Goal: Task Accomplishment & Management: Manage account settings

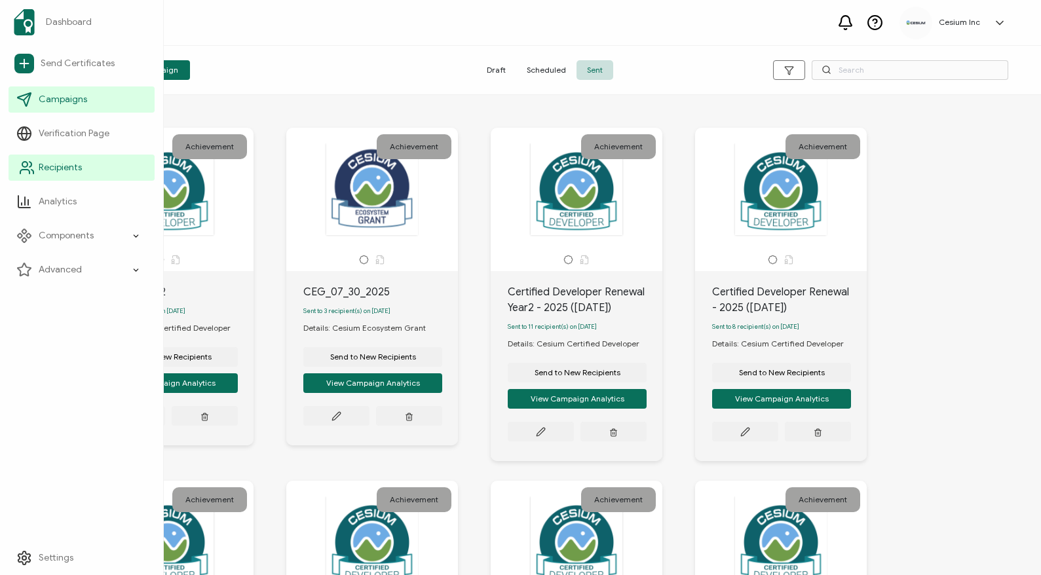
click at [65, 163] on span "Recipients" at bounding box center [60, 167] width 43 height 13
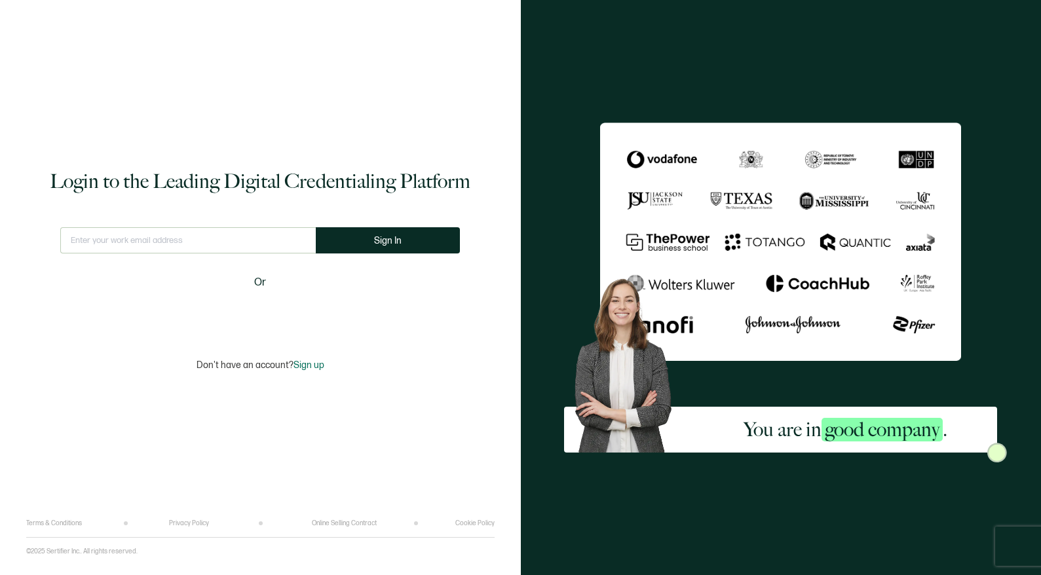
click at [240, 245] on input "text" at bounding box center [187, 240] width 255 height 26
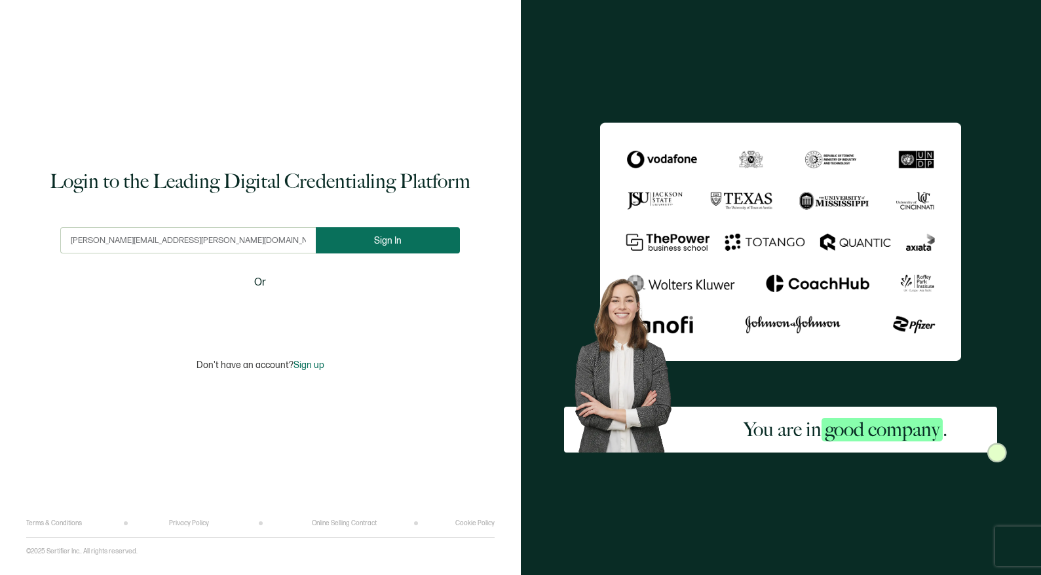
type input "[PERSON_NAME][EMAIL_ADDRESS][PERSON_NAME][DOMAIN_NAME]"
click at [379, 248] on button "Sign In" at bounding box center [388, 240] width 144 height 26
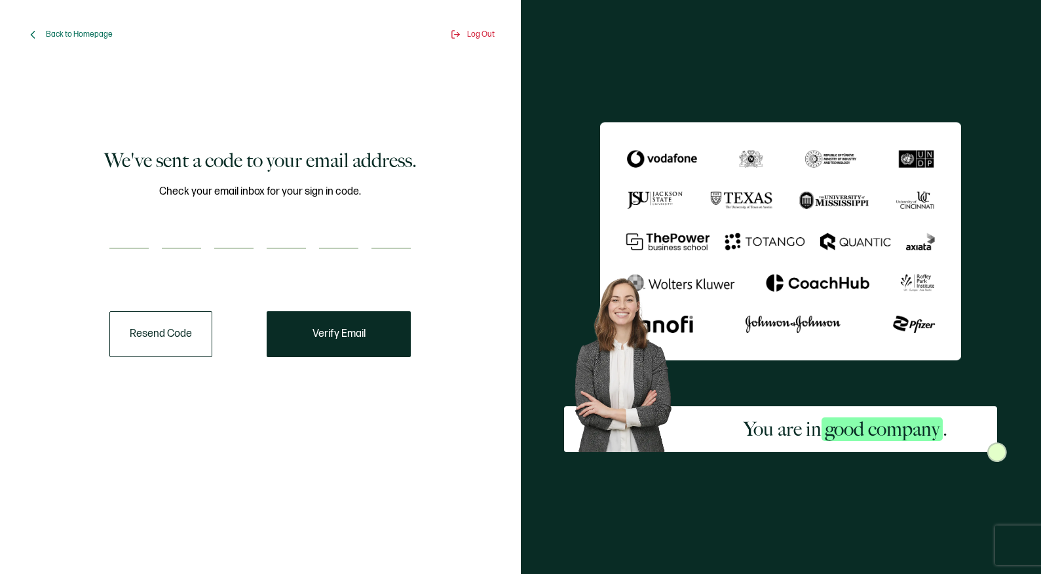
click at [134, 238] on input "number" at bounding box center [128, 236] width 39 height 26
paste input "4"
type input "4"
type input "0"
type input "9"
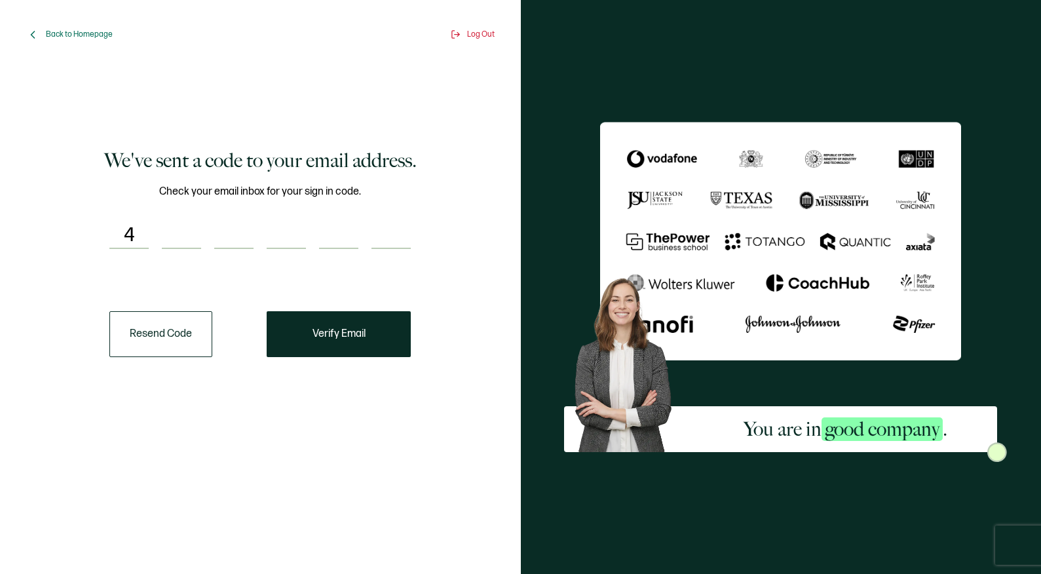
type input "1"
type input "9"
type input "0"
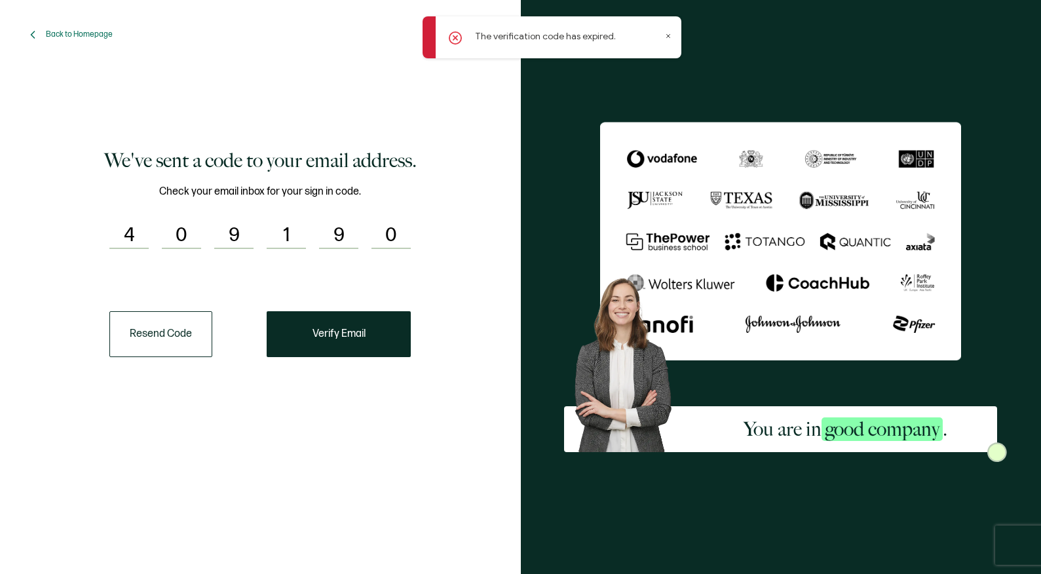
click at [172, 333] on button "Resend Code" at bounding box center [160, 334] width 103 height 46
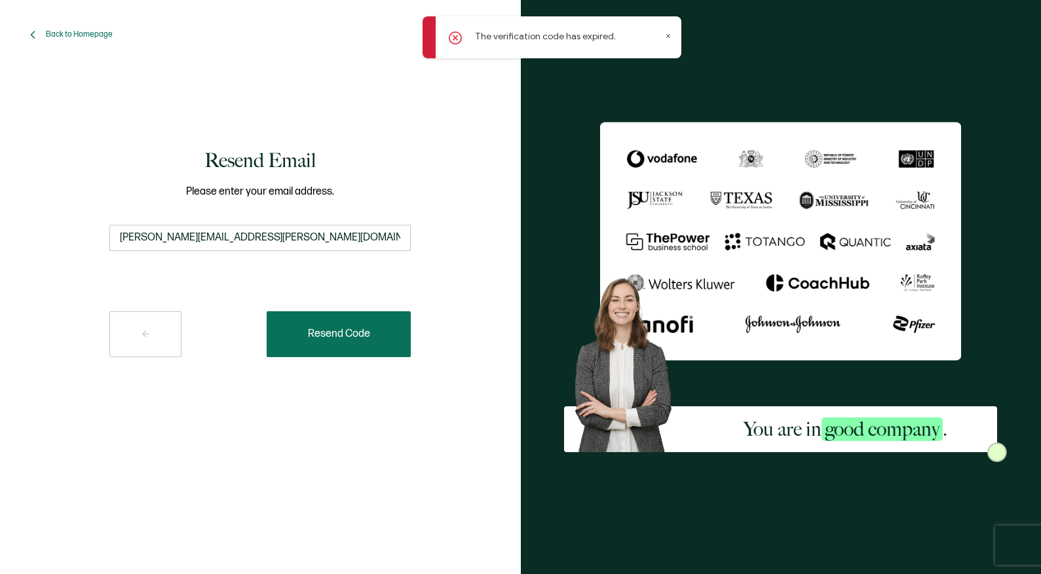
click at [350, 337] on span "Resend Code" at bounding box center [339, 334] width 62 height 10
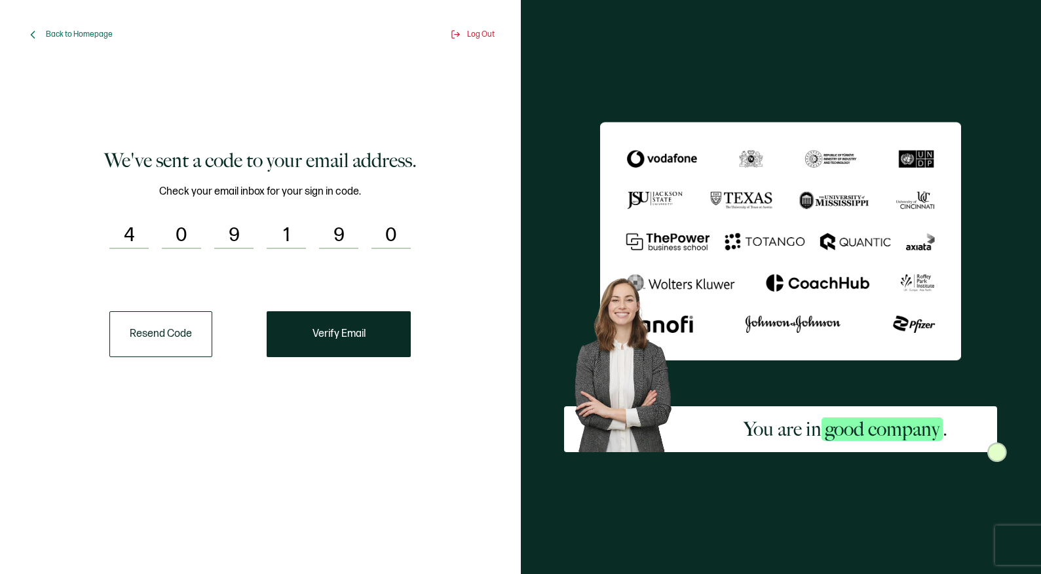
drag, startPoint x: 116, startPoint y: 236, endPoint x: 422, endPoint y: 246, distance: 306.7
click at [422, 246] on div "We've sent a code to your email address. Check your email inbox for your sign i…" at bounding box center [260, 252] width 449 height 354
paste input "7"
type input "7"
type input "3"
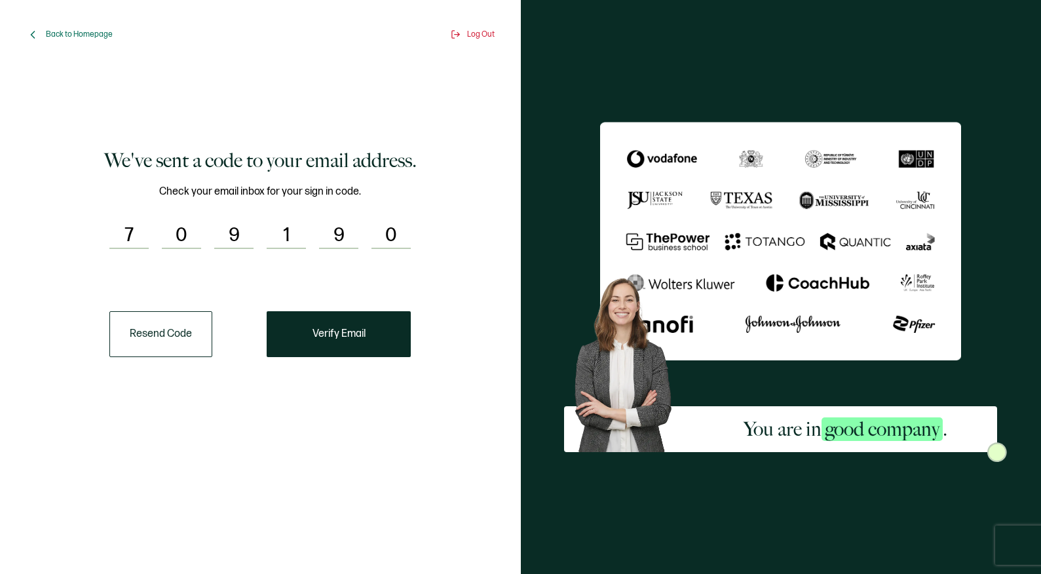
type input "4"
type input "8"
type input "4"
type input "2"
click at [331, 335] on span "Verify Email" at bounding box center [338, 334] width 53 height 10
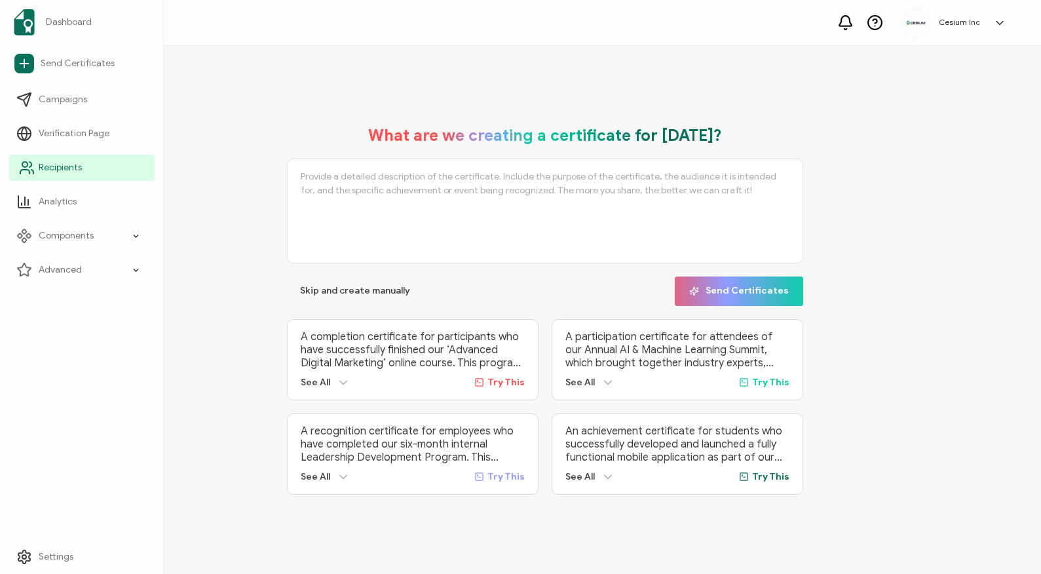
click at [68, 163] on span "Recipients" at bounding box center [60, 167] width 43 height 13
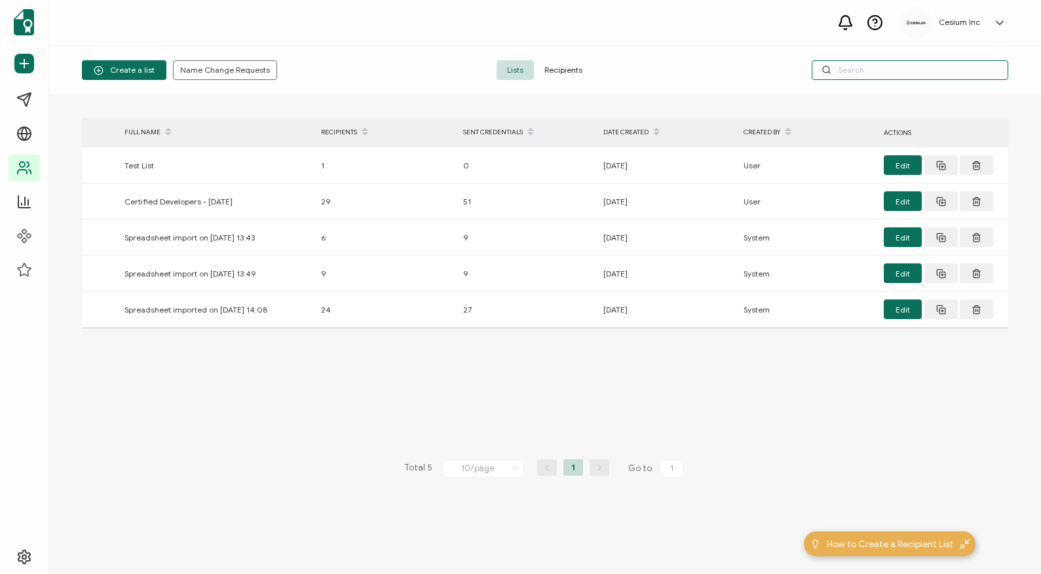
click at [855, 73] on input "text" at bounding box center [909, 70] width 196 height 20
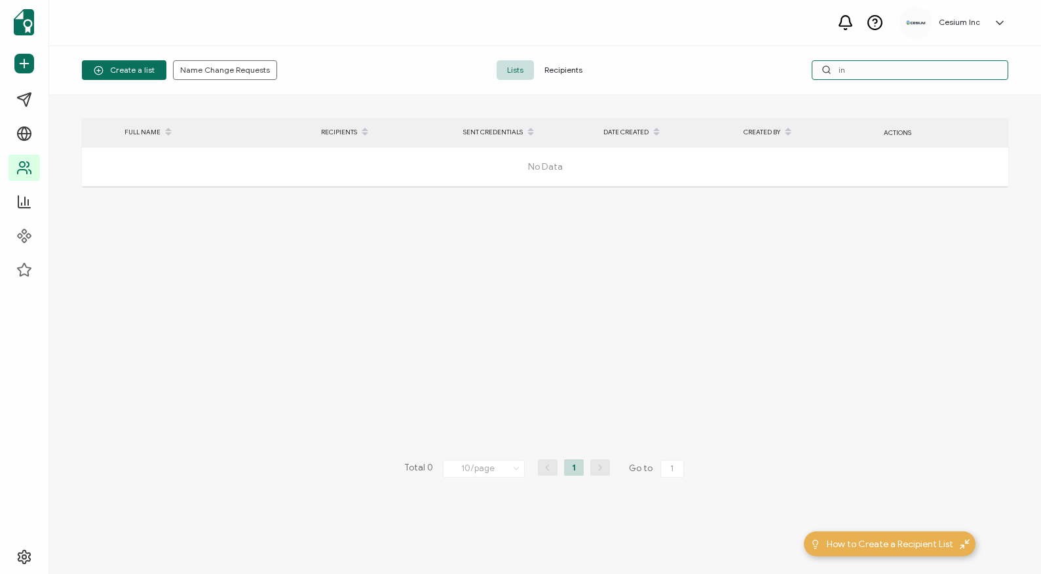
type input "i"
